Goal: Find specific page/section: Find specific page/section

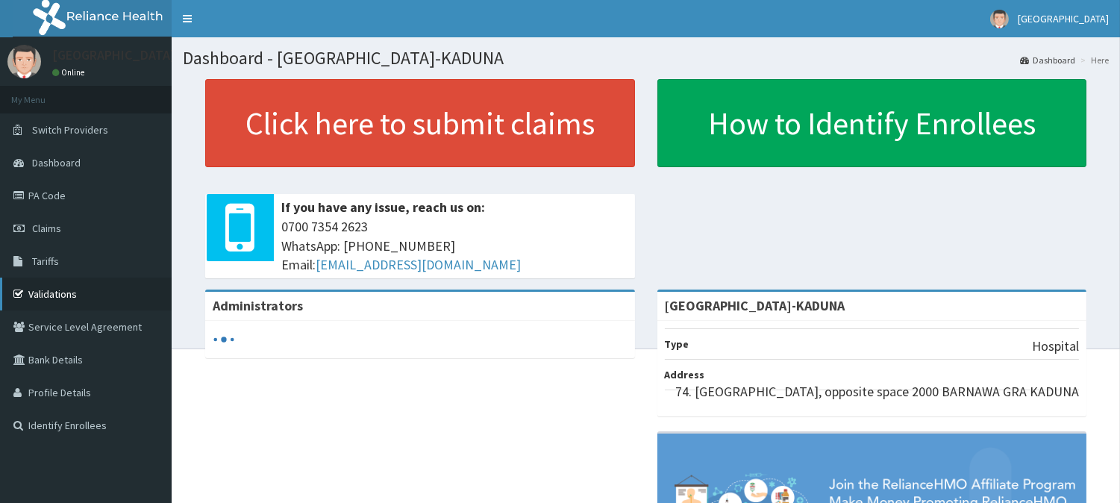
click at [48, 293] on link "Validations" at bounding box center [86, 294] width 172 height 33
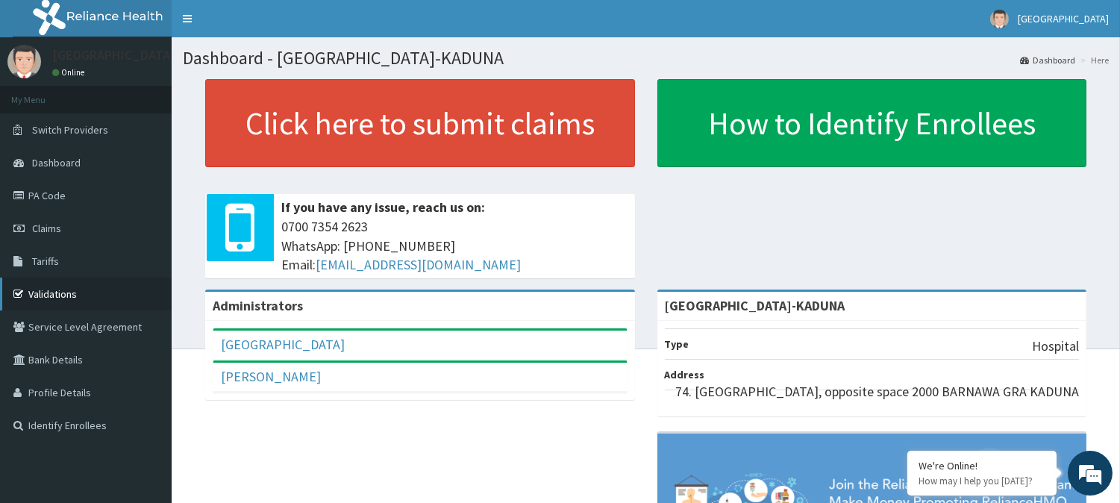
click at [64, 290] on link "Validations" at bounding box center [86, 294] width 172 height 33
